Goal: Navigation & Orientation: Find specific page/section

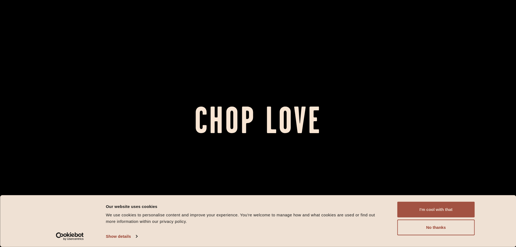
click at [454, 208] on button "I'm cool with that" at bounding box center [435, 210] width 77 height 16
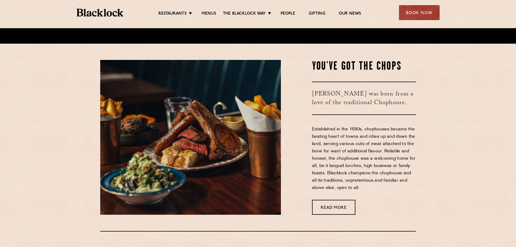
scroll to position [271, 0]
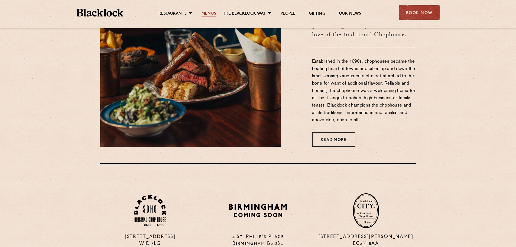
click at [206, 14] on link "Menus" at bounding box center [209, 14] width 15 height 6
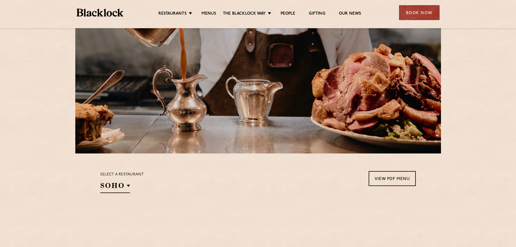
scroll to position [135, 0]
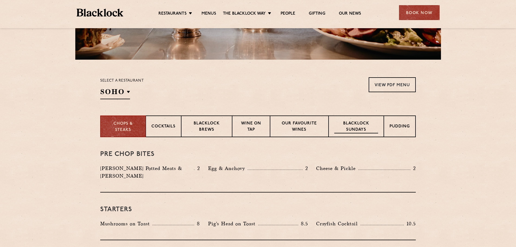
click at [363, 128] on p "Blacklock Sundays" at bounding box center [356, 127] width 44 height 13
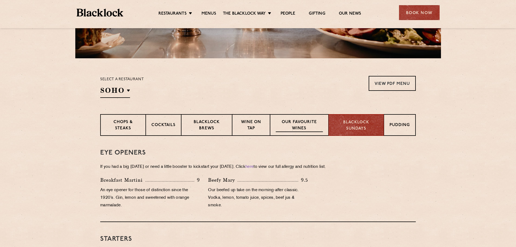
scroll to position [0, 0]
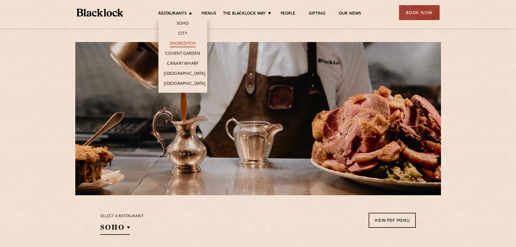
click at [188, 45] on link "Shoreditch" at bounding box center [183, 44] width 26 height 6
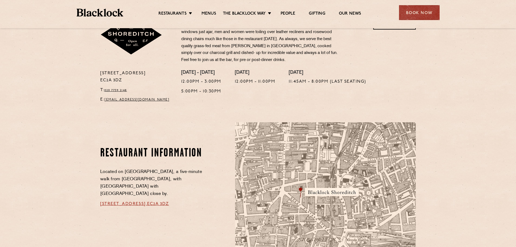
scroll to position [271, 0]
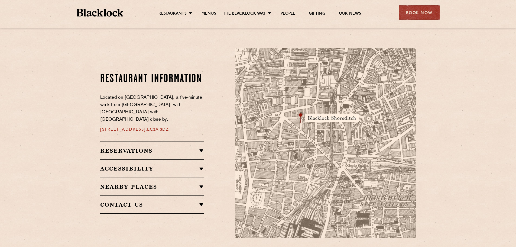
click at [149, 147] on h2 "Reservations" at bounding box center [152, 150] width 104 height 7
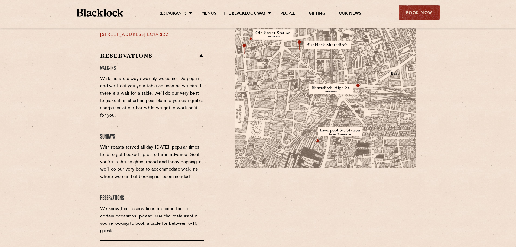
scroll to position [325, 0]
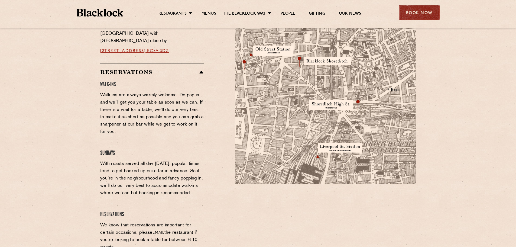
click at [412, 10] on div "Book Now" at bounding box center [419, 12] width 41 height 15
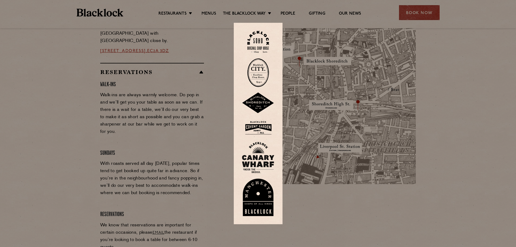
click at [264, 103] on img at bounding box center [258, 102] width 33 height 21
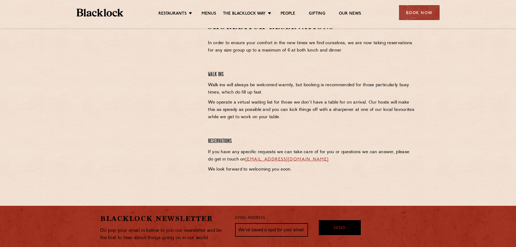
scroll to position [190, 0]
click at [211, 17] on link "Menus" at bounding box center [209, 14] width 15 height 6
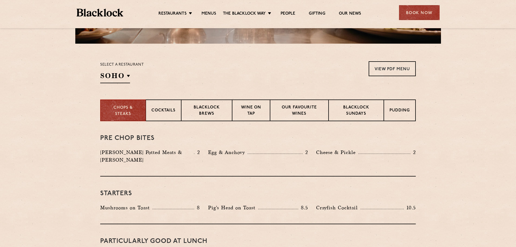
scroll to position [163, 0]
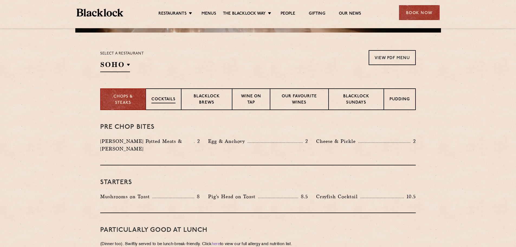
click at [167, 95] on div "Cocktails" at bounding box center [163, 99] width 35 height 22
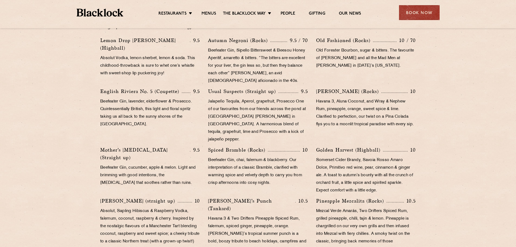
scroll to position [217, 0]
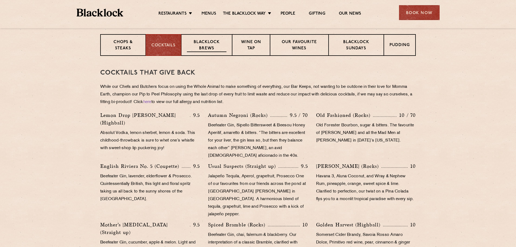
click at [204, 51] on p "Blacklock Brews" at bounding box center [207, 45] width 40 height 13
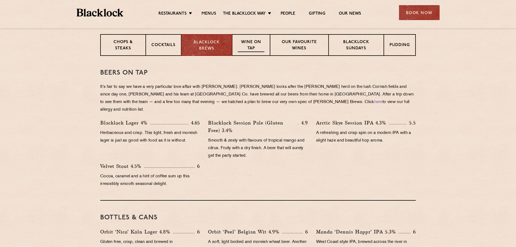
click at [248, 45] on p "Wine on Tap" at bounding box center [251, 45] width 27 height 13
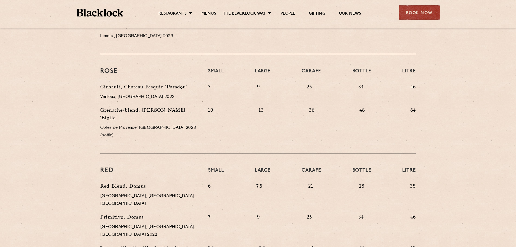
scroll to position [406, 0]
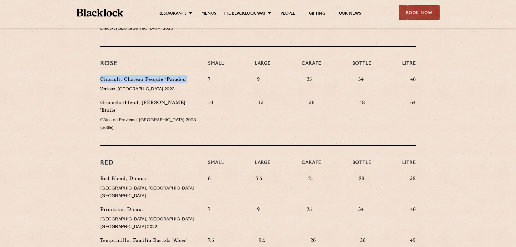
drag, startPoint x: 189, startPoint y: 64, endPoint x: 98, endPoint y: 61, distance: 91.4
click at [98, 75] on div "Cinsault, Chateau Pesquie ‘Paradou’ Ventoux, France 2023" at bounding box center [150, 86] width 108 height 23
copy p "Cinsault, Chateau Pesquie ‘Paradou’"
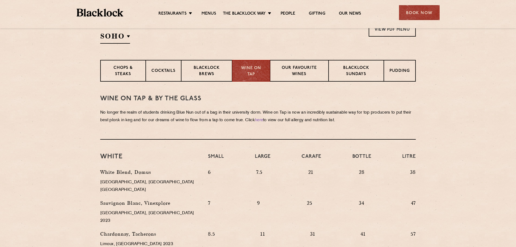
scroll to position [190, 0]
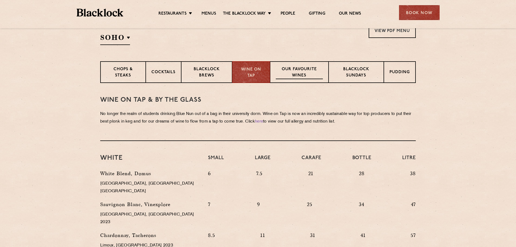
click at [307, 74] on p "Our favourite wines" at bounding box center [299, 72] width 47 height 13
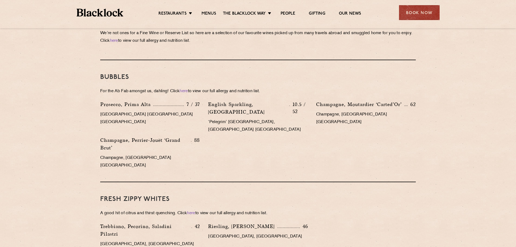
scroll to position [271, 0]
drag, startPoint x: 154, startPoint y: 104, endPoint x: 97, endPoint y: 105, distance: 56.6
click at [97, 105] on div "Prosecco, Prima Alta 7 / 37 Veneto Italy NV" at bounding box center [150, 118] width 108 height 36
copy p "Prosecco, Prima Alta"
click at [398, 129] on div "Prosecco, Prima Alta 7 / 37 Veneto Italy NV English Sparkling, Westwell 10.5 / …" at bounding box center [258, 136] width 324 height 72
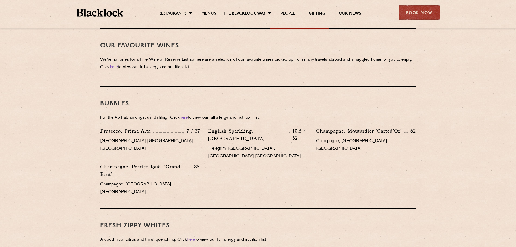
scroll to position [81, 0]
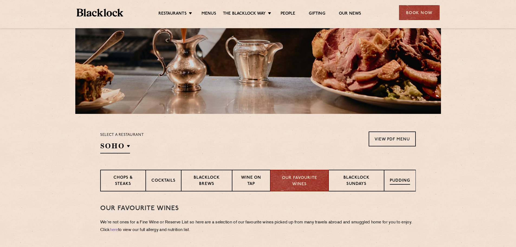
click at [401, 180] on p "Pudding" at bounding box center [400, 181] width 20 height 7
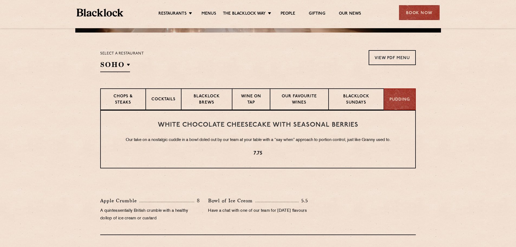
scroll to position [190, 0]
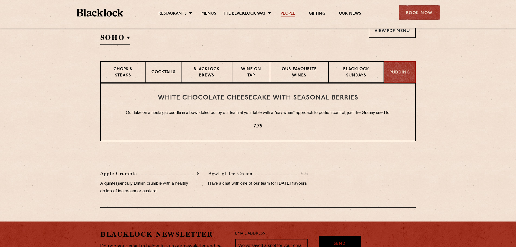
click at [288, 15] on link "People" at bounding box center [288, 14] width 15 height 6
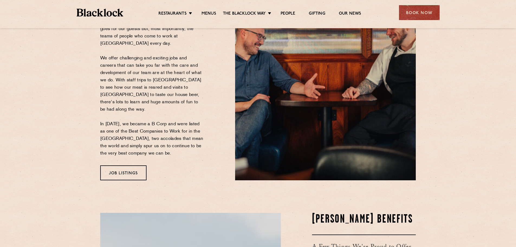
scroll to position [54, 0]
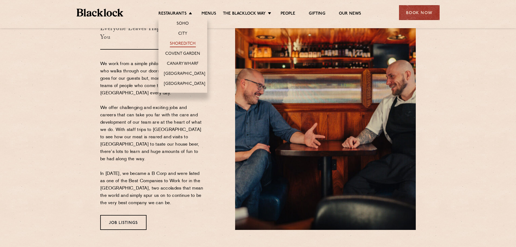
click at [192, 46] on link "Shoreditch" at bounding box center [183, 44] width 26 height 6
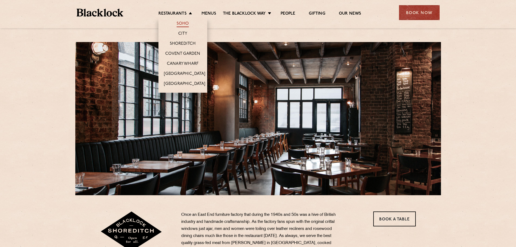
click at [180, 24] on link "Soho" at bounding box center [183, 24] width 12 height 6
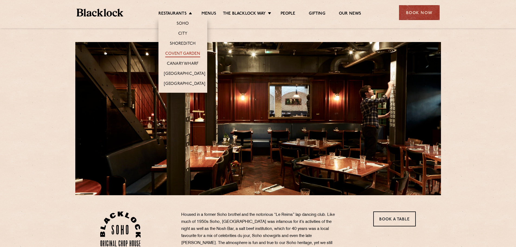
click at [181, 52] on link "Covent Garden" at bounding box center [182, 54] width 35 height 6
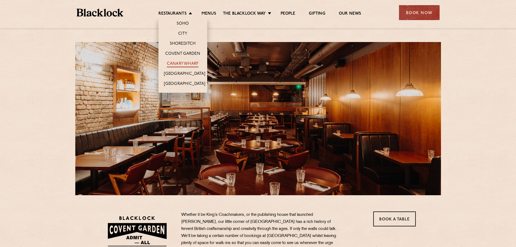
click at [178, 64] on link "Canary Wharf" at bounding box center [183, 64] width 32 height 6
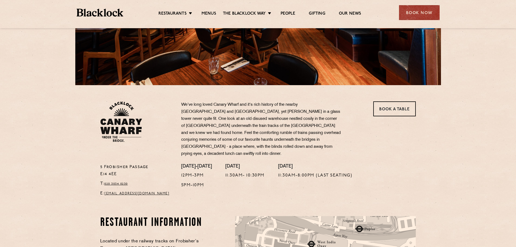
scroll to position [108, 0]
